Goal: Information Seeking & Learning: Learn about a topic

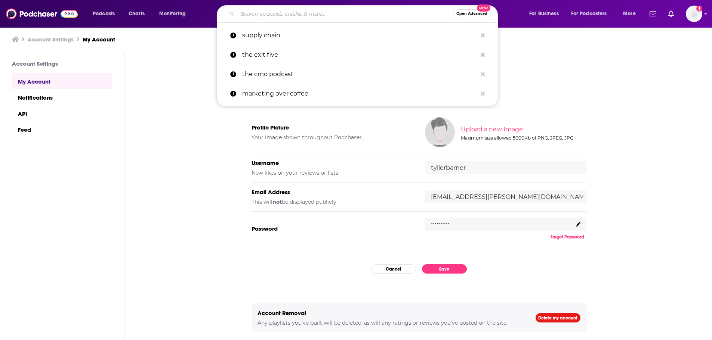
click at [305, 15] on input "Search podcasts, credits, & more..." at bounding box center [345, 14] width 216 height 12
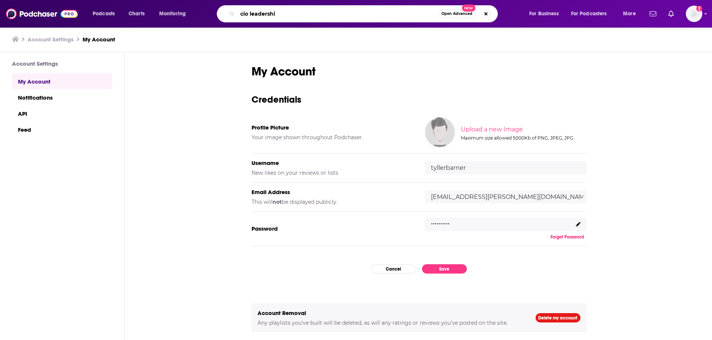
type input "cio leadership"
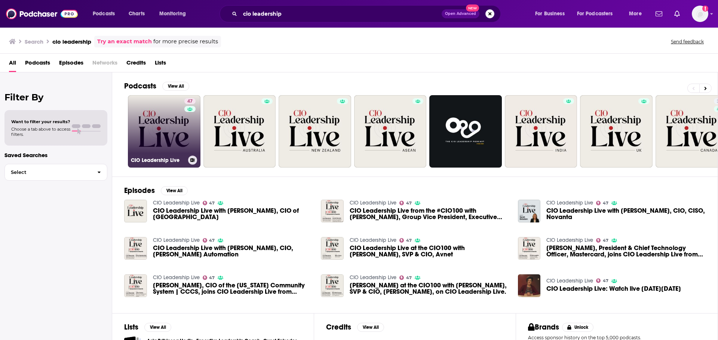
click at [192, 118] on div "47" at bounding box center [190, 127] width 13 height 58
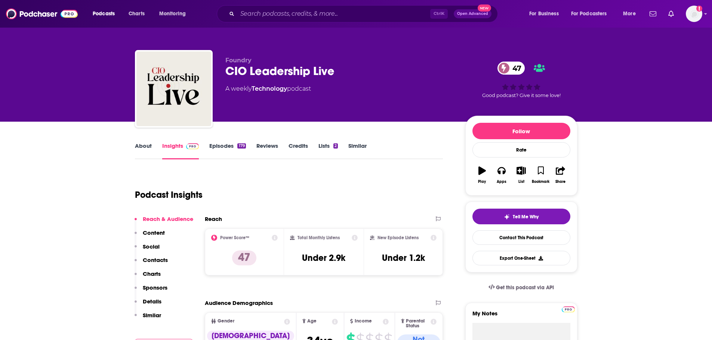
click at [222, 146] on link "Episodes 179" at bounding box center [227, 150] width 36 height 17
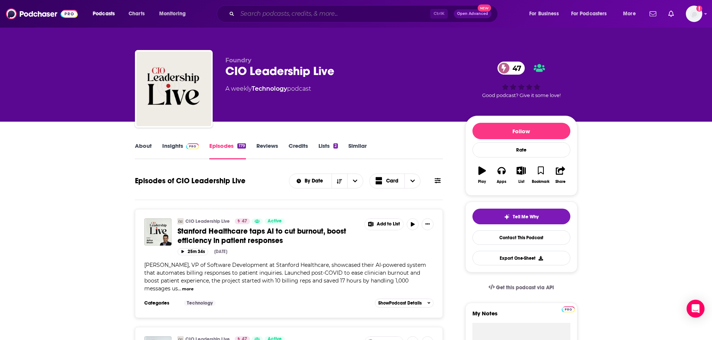
click at [344, 10] on input "Search podcasts, credits, & more..." at bounding box center [333, 14] width 193 height 12
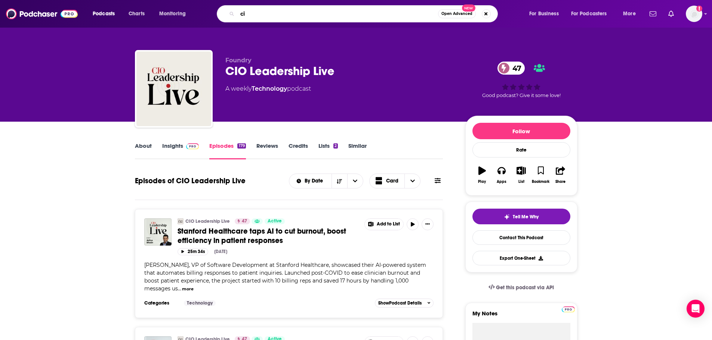
type input "cio"
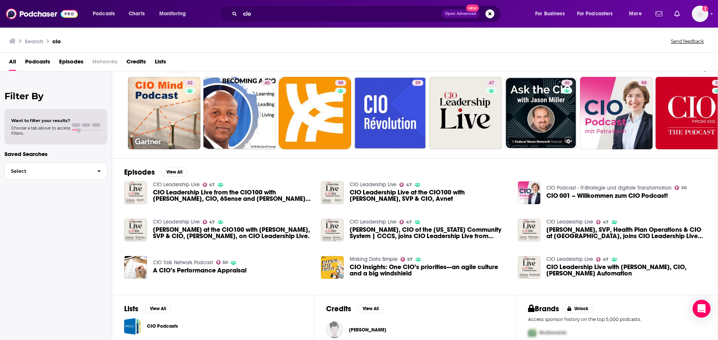
scroll to position [7, 0]
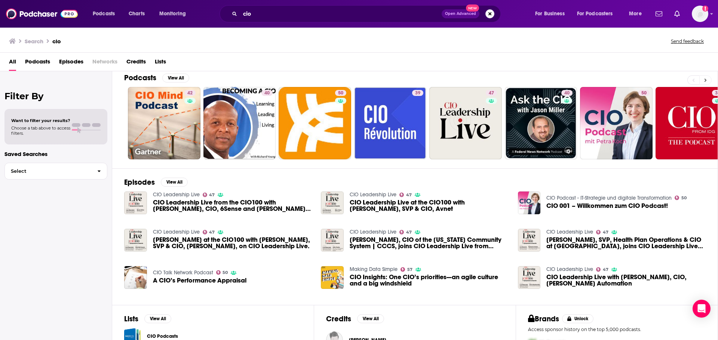
click at [707, 83] on button at bounding box center [705, 79] width 12 height 9
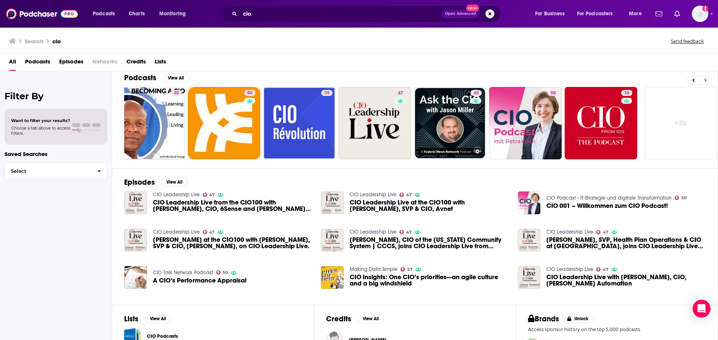
scroll to position [0, 93]
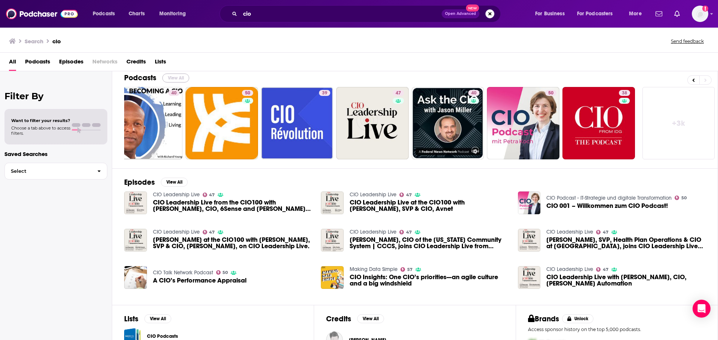
click at [173, 74] on button "View All" at bounding box center [175, 78] width 27 height 9
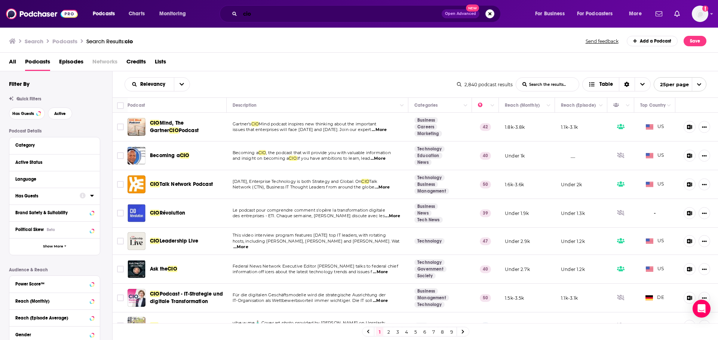
click at [257, 12] on input "cio" at bounding box center [340, 14] width 201 height 12
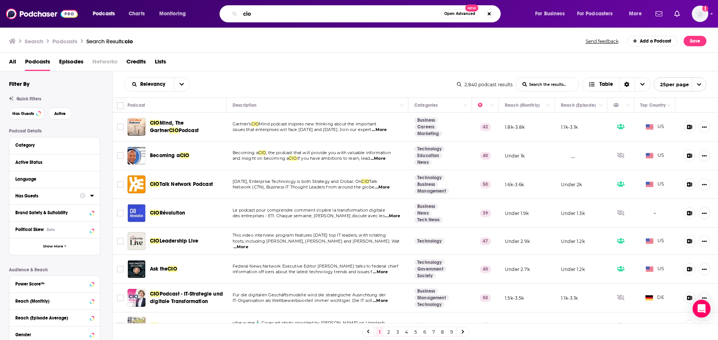
click at [257, 12] on input "cio" at bounding box center [340, 14] width 201 height 12
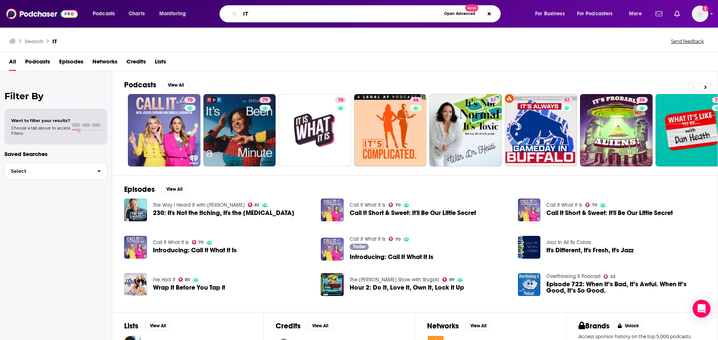
click at [284, 13] on input "IT" at bounding box center [340, 14] width 201 height 12
type input "I"
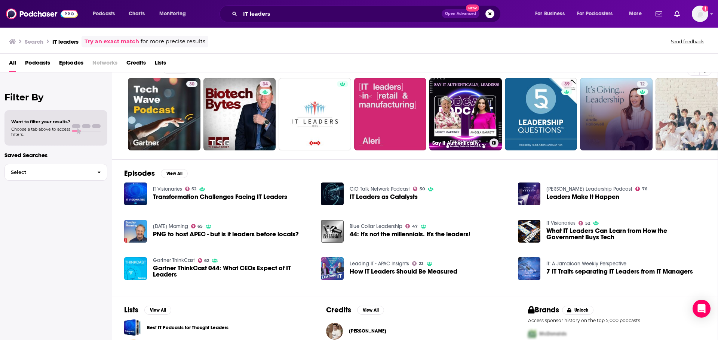
scroll to position [7, 0]
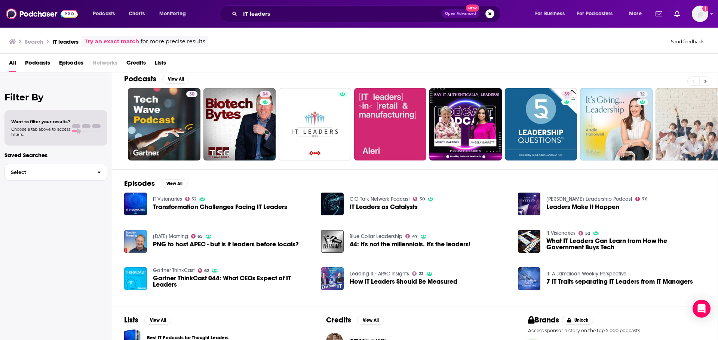
click at [709, 83] on button at bounding box center [705, 81] width 12 height 9
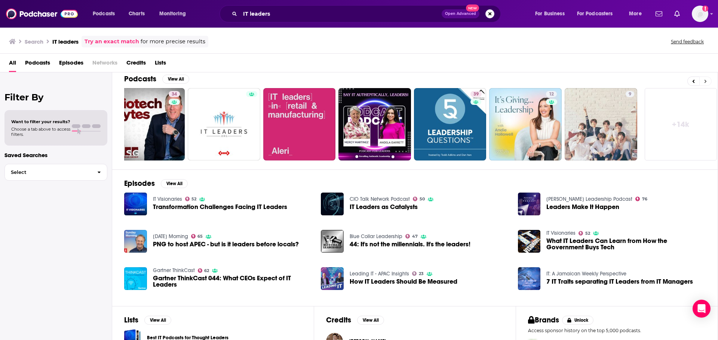
scroll to position [0, 93]
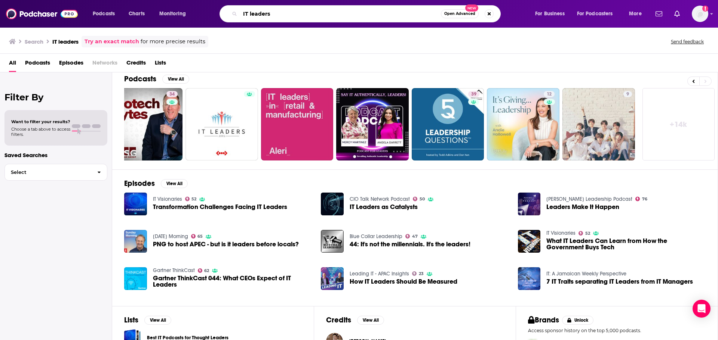
click at [280, 18] on input "IT leaders" at bounding box center [340, 14] width 201 height 12
type input "r"
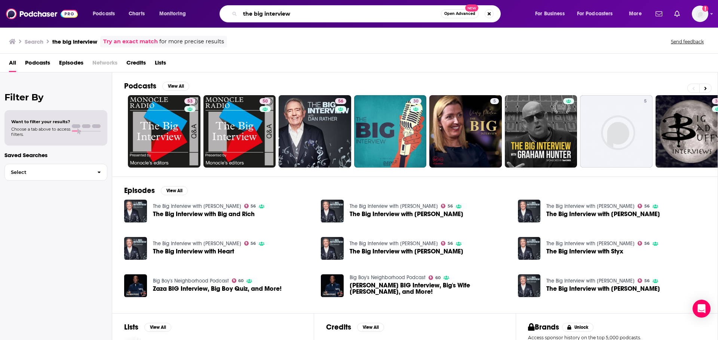
click at [308, 18] on input "the big interview" at bounding box center [340, 14] width 201 height 12
type input "the big interview [PERSON_NAME]"
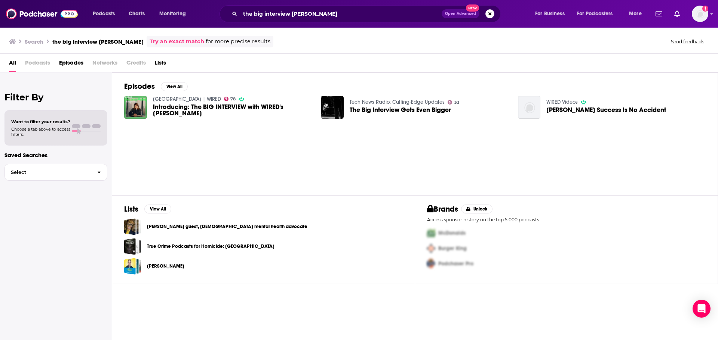
click at [167, 107] on span "Introducing: The BIG INTERVIEW with WIRED's [PERSON_NAME]" at bounding box center [232, 110] width 159 height 13
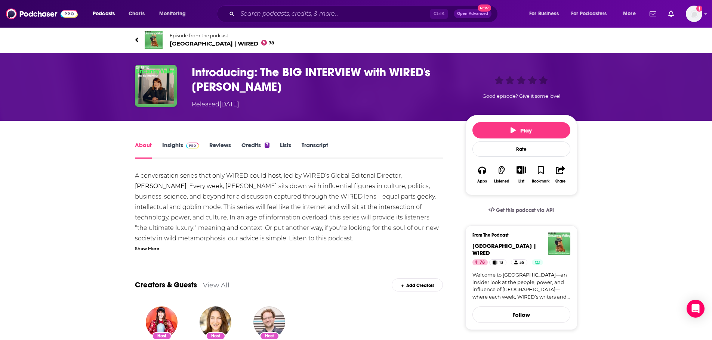
click at [178, 148] on link "Insights" at bounding box center [180, 150] width 37 height 17
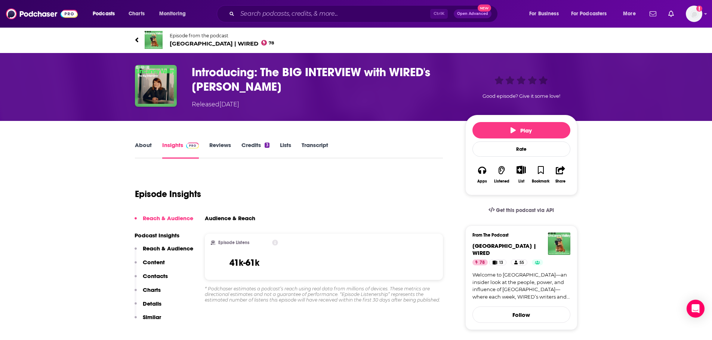
click at [140, 145] on link "About" at bounding box center [143, 150] width 17 height 17
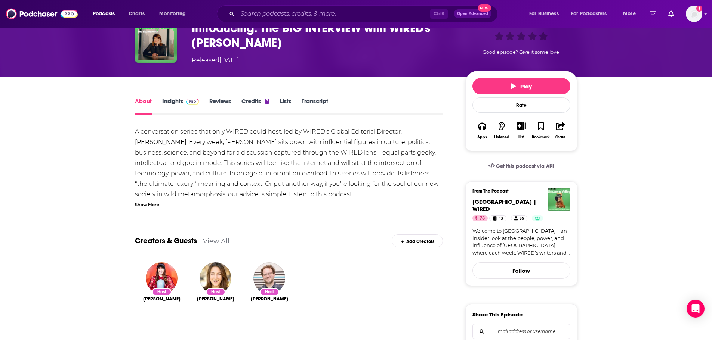
scroll to position [75, 0]
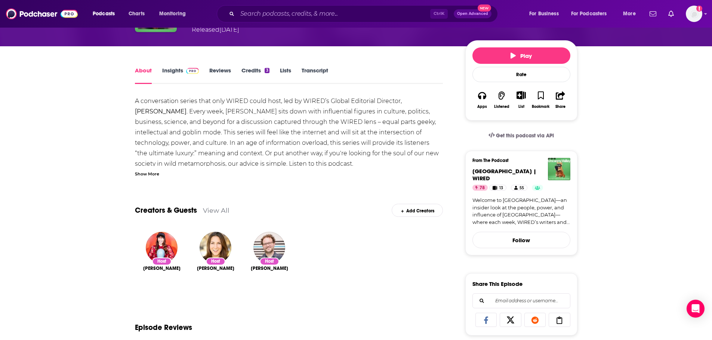
click at [179, 67] on link "Insights" at bounding box center [180, 75] width 37 height 17
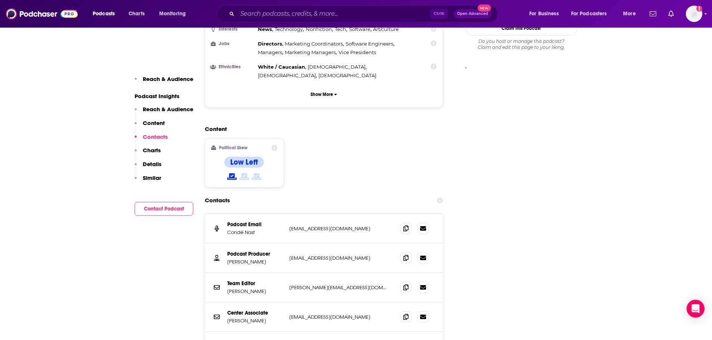
scroll to position [710, 0]
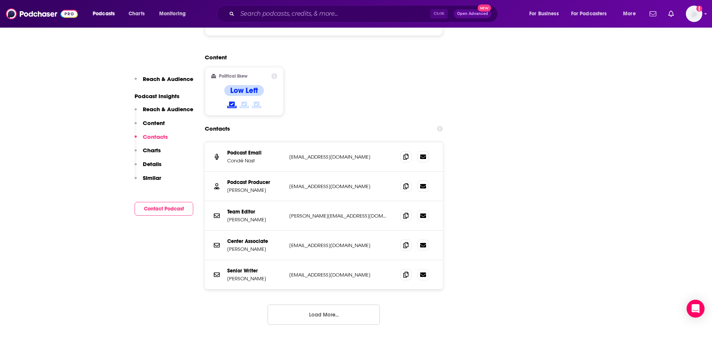
click at [350, 305] on button "Load More..." at bounding box center [324, 315] width 112 height 20
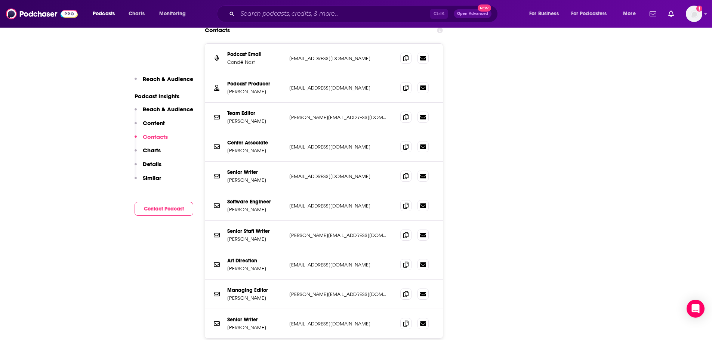
scroll to position [822, 0]
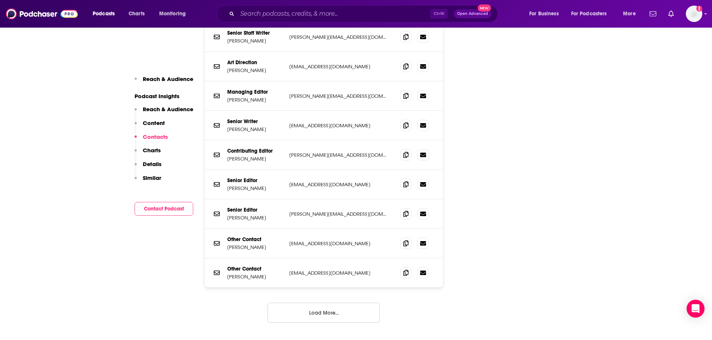
scroll to position [1009, 0]
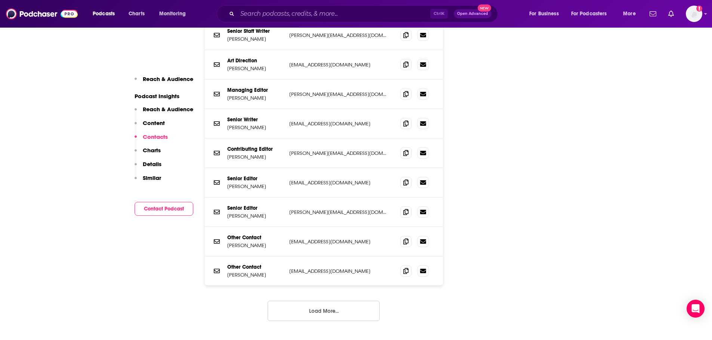
click at [333, 301] on button "Load More..." at bounding box center [324, 311] width 112 height 20
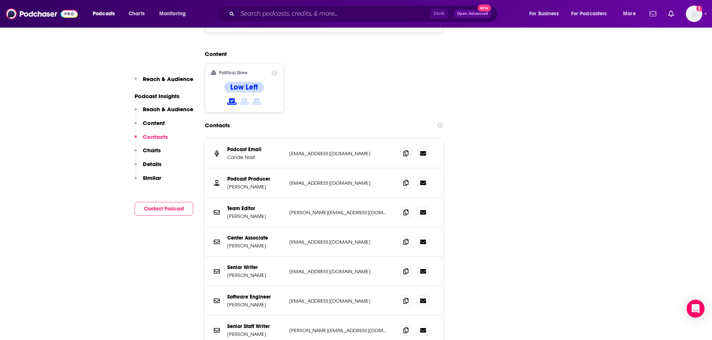
scroll to position [710, 0]
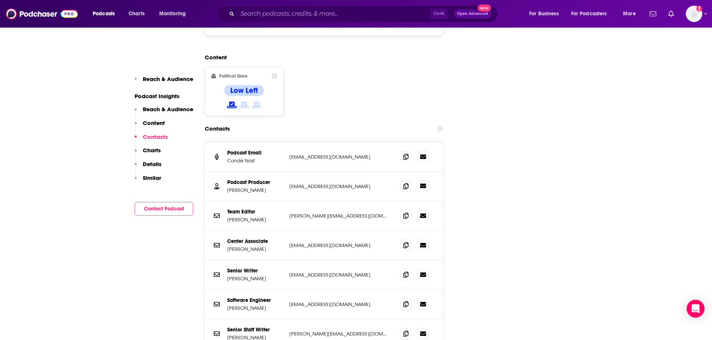
click at [421, 184] on icon at bounding box center [423, 186] width 6 height 4
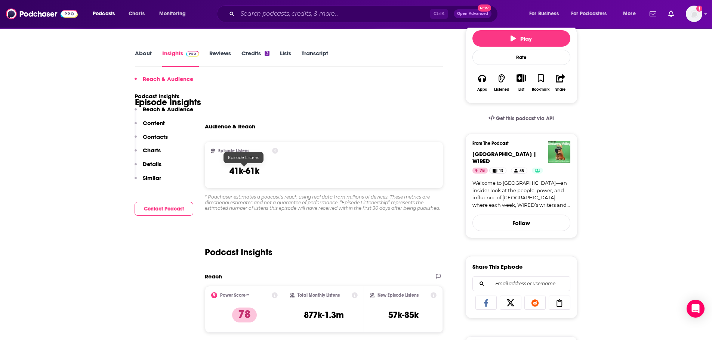
scroll to position [187, 0]
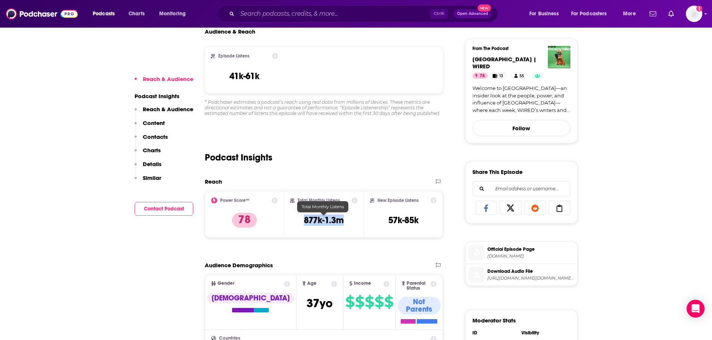
drag, startPoint x: 303, startPoint y: 219, endPoint x: 343, endPoint y: 221, distance: 40.0
click at [343, 221] on h3 "877k-1.3m" at bounding box center [324, 220] width 40 height 11
copy h3 "877k-1.3m"
click at [306, 17] on input "Search podcasts, credits, & more..." at bounding box center [333, 14] width 193 height 12
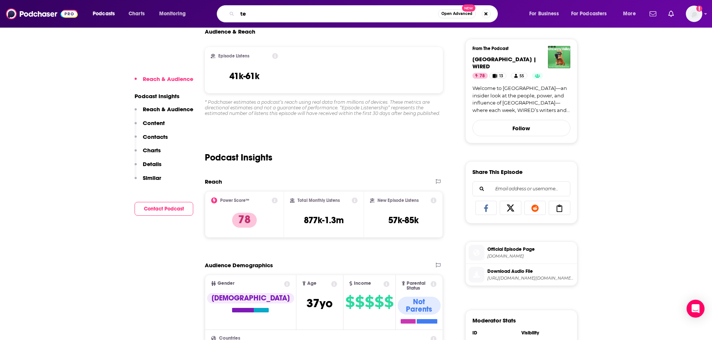
type input "t"
type input "p"
type input "the teched podcast"
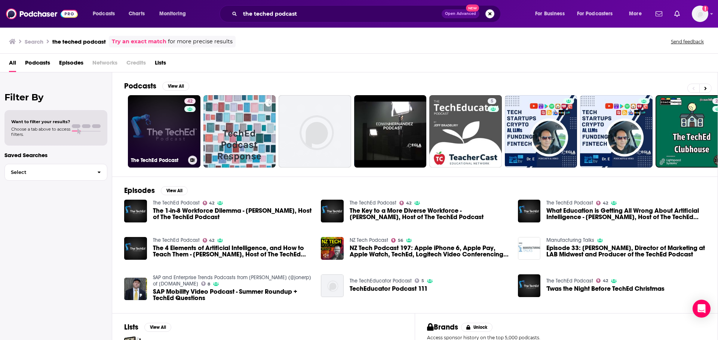
click at [158, 135] on link "42 The TechEd Podcast" at bounding box center [164, 131] width 73 height 73
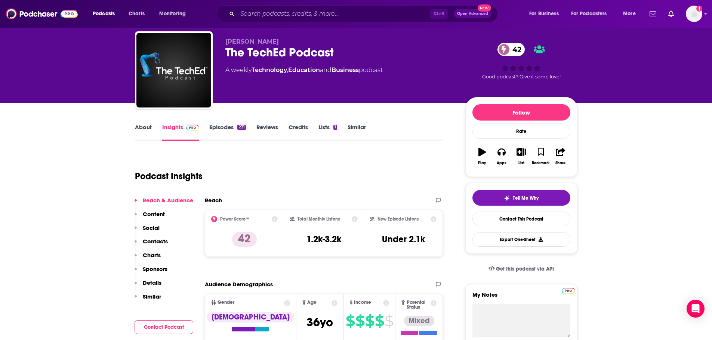
scroll to position [37, 0]
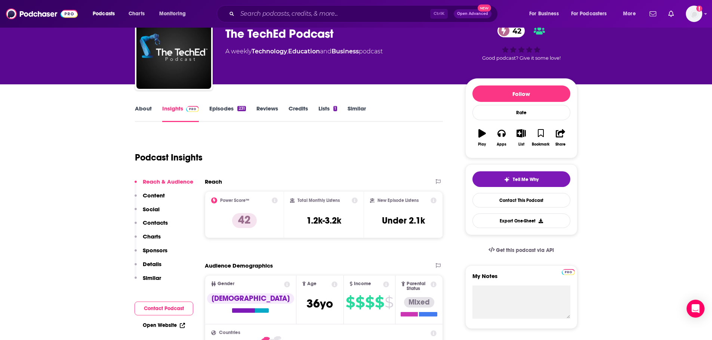
click at [147, 114] on link "About" at bounding box center [143, 113] width 17 height 17
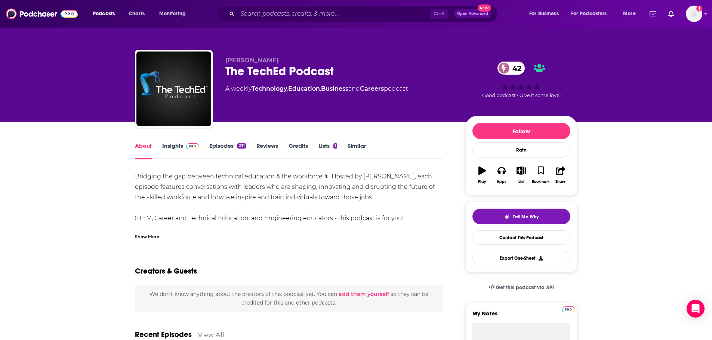
click at [152, 233] on div "Show More" at bounding box center [147, 236] width 24 height 7
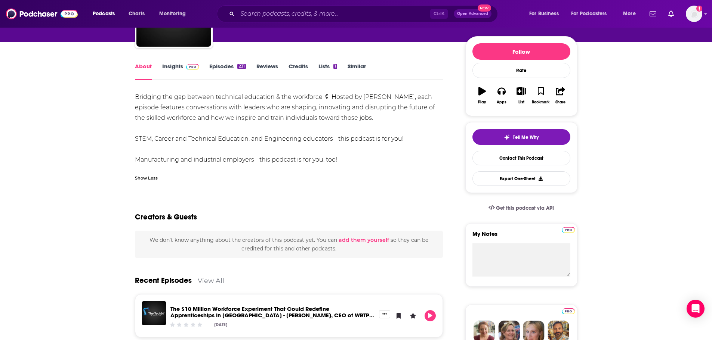
scroll to position [75, 0]
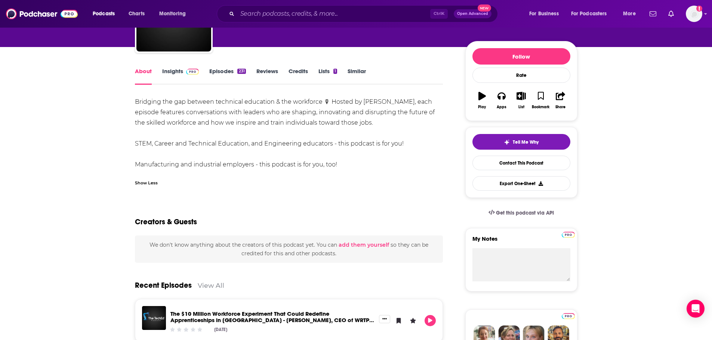
click at [183, 72] on span at bounding box center [191, 71] width 16 height 7
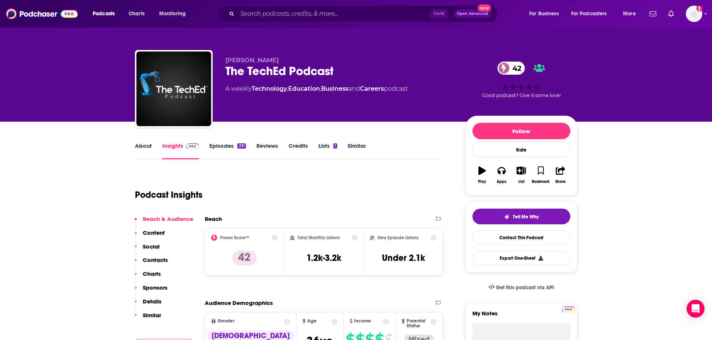
click at [147, 150] on link "About" at bounding box center [143, 150] width 17 height 17
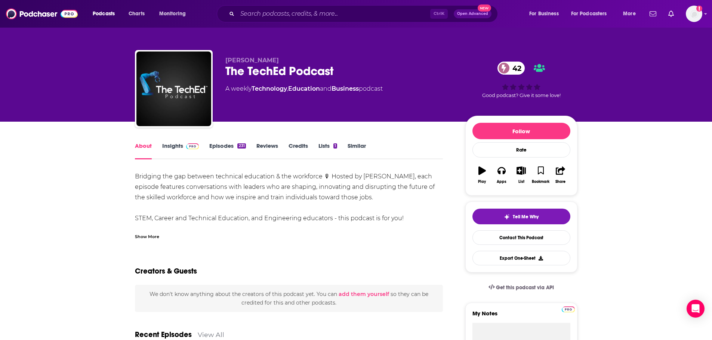
click at [226, 144] on link "Episodes 231" at bounding box center [227, 150] width 36 height 17
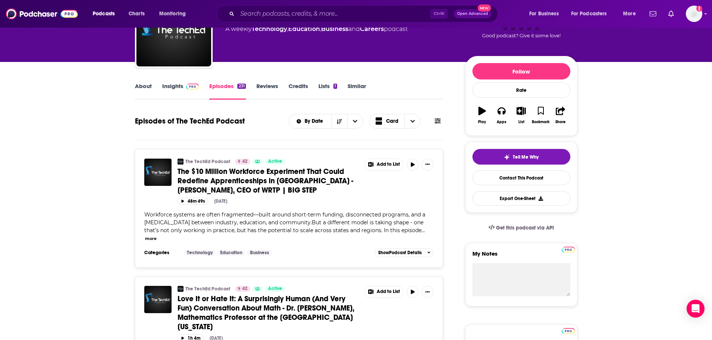
scroll to position [37, 0]
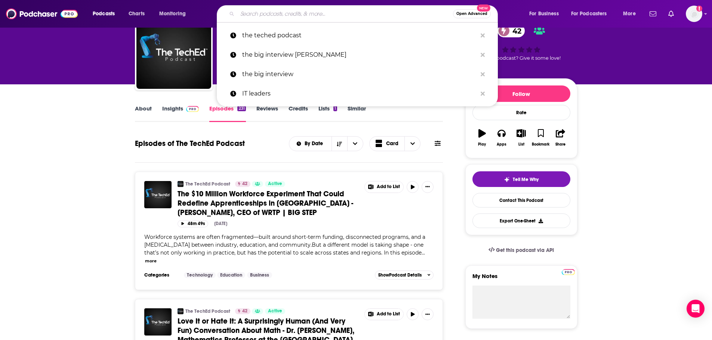
click at [271, 14] on input "Search podcasts, credits, & more..." at bounding box center [345, 14] width 216 height 12
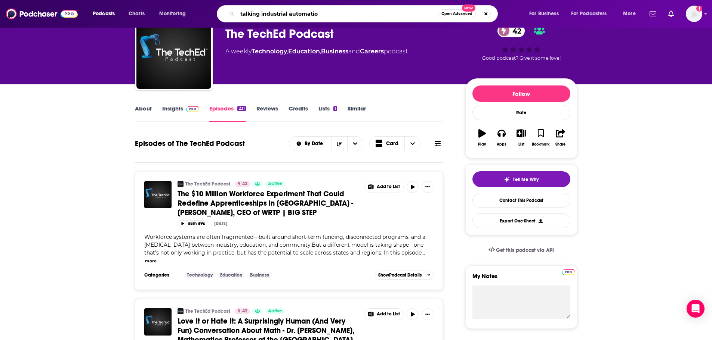
type input "talking industrial automation"
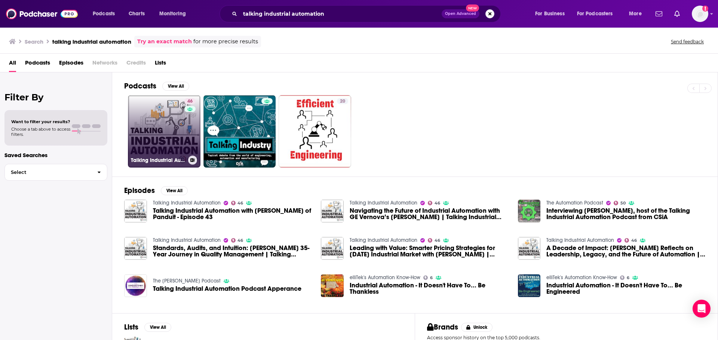
click at [169, 131] on link "46 Talking Industrial Automation" at bounding box center [164, 131] width 73 height 73
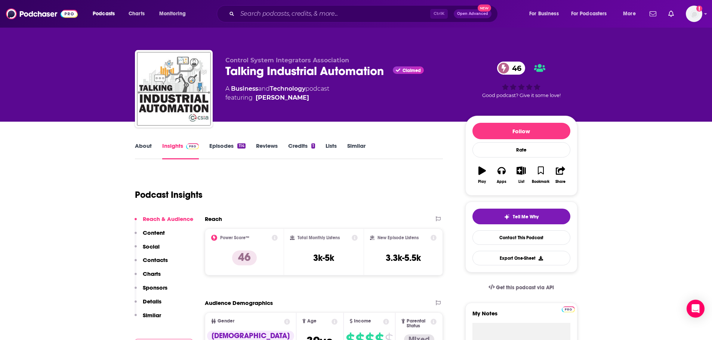
click at [217, 147] on link "Episodes 114" at bounding box center [227, 150] width 36 height 17
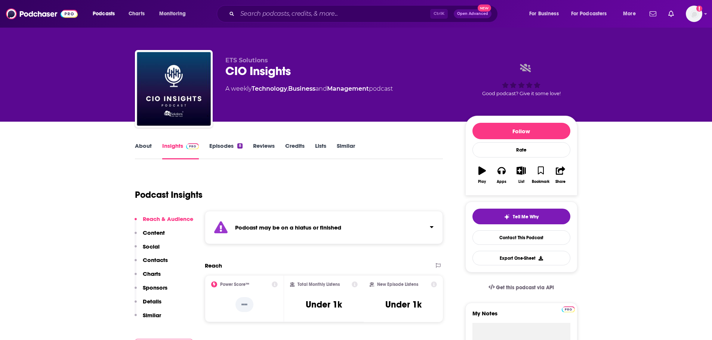
click at [226, 148] on link "Episodes 8" at bounding box center [225, 150] width 33 height 17
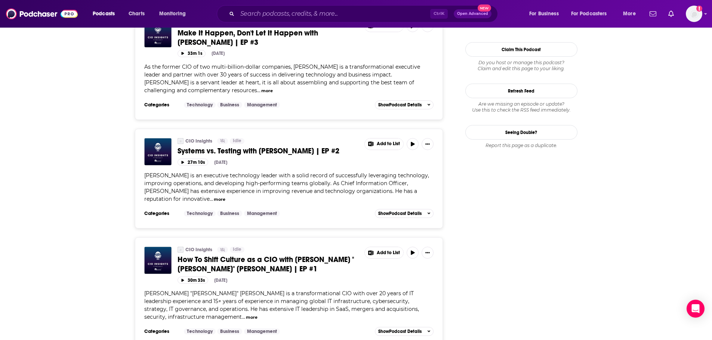
scroll to position [782, 0]
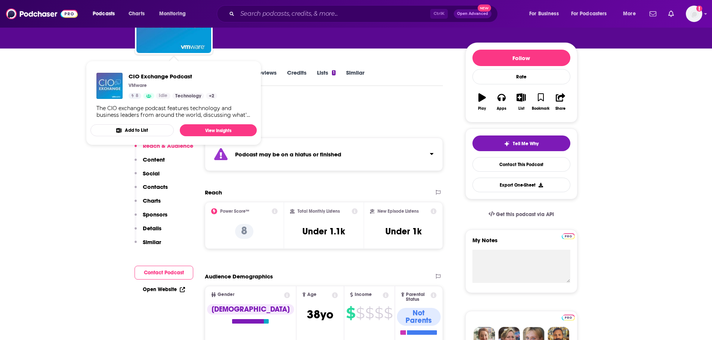
scroll to position [75, 0]
